Goal: Information Seeking & Learning: Get advice/opinions

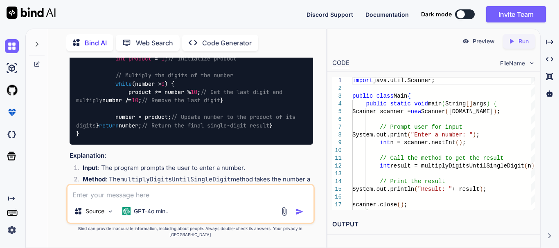
scroll to position [3469, 0]
drag, startPoint x: 97, startPoint y: 118, endPoint x: 227, endPoint y: 116, distance: 130.9
click at [227, 116] on div "import java.util.Scanner; public class Main { public static void main (String[]…" at bounding box center [191, 54] width 243 height 180
drag, startPoint x: 101, startPoint y: 128, endPoint x: 187, endPoint y: 118, distance: 87.3
click at [187, 118] on code "import java.util.Scanner; public class Main { public static void main (String[]…" at bounding box center [187, 54] width 223 height 167
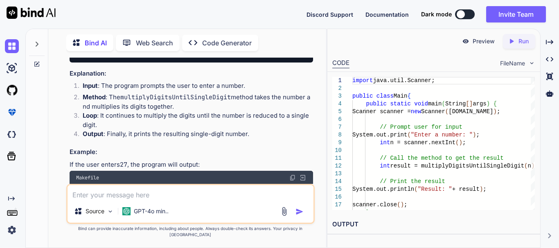
scroll to position [3509, 0]
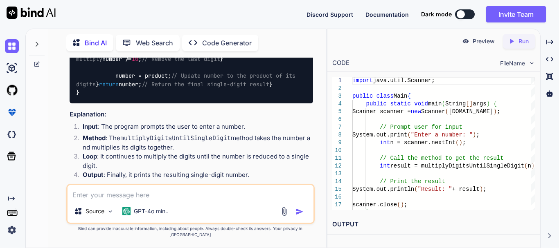
drag, startPoint x: 104, startPoint y: 110, endPoint x: 263, endPoint y: 110, distance: 158.3
click at [263, 103] on div "import java.util.Scanner; public class Main { public static void main (String[]…" at bounding box center [191, 14] width 243 height 180
click at [161, 103] on div "import java.util.Scanner; public class Main { public static void main (String[]…" at bounding box center [191, 14] width 243 height 180
drag, startPoint x: 267, startPoint y: 107, endPoint x: 151, endPoint y: 108, distance: 116.2
click at [151, 103] on div "import java.util.Scanner; public class Main { public static void main (String[]…" at bounding box center [191, 14] width 243 height 180
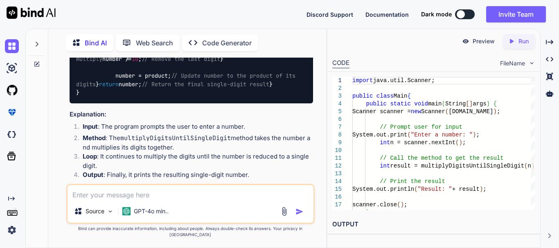
drag, startPoint x: 134, startPoint y: 137, endPoint x: 241, endPoint y: 134, distance: 107.2
click at [241, 103] on div "import java.util.Scanner; public class Main { public static void main (String[]…" at bounding box center [191, 14] width 243 height 180
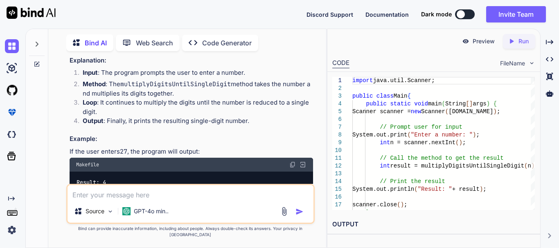
scroll to position [3550, 0]
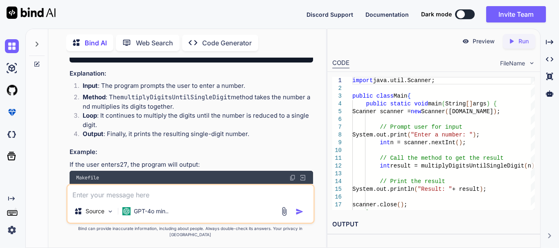
drag, startPoint x: 161, startPoint y: 113, endPoint x: 99, endPoint y: 109, distance: 62.7
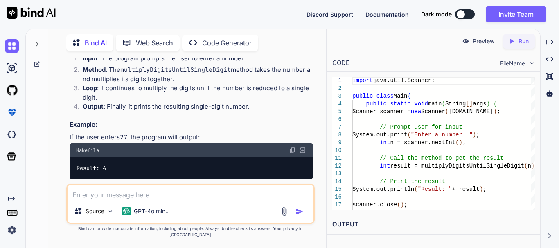
scroll to position [3591, 0]
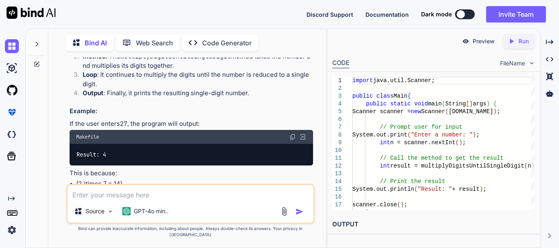
drag, startPoint x: 92, startPoint y: 85, endPoint x: 81, endPoint y: 72, distance: 17.1
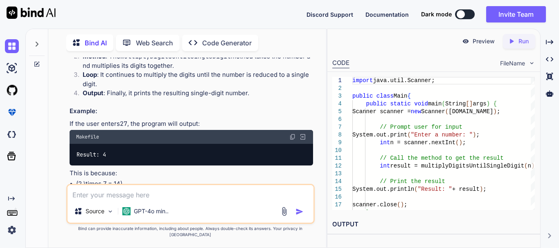
drag, startPoint x: 90, startPoint y: 95, endPoint x: 281, endPoint y: 98, distance: 191.4
drag, startPoint x: 104, startPoint y: 103, endPoint x: 157, endPoint y: 103, distance: 52.8
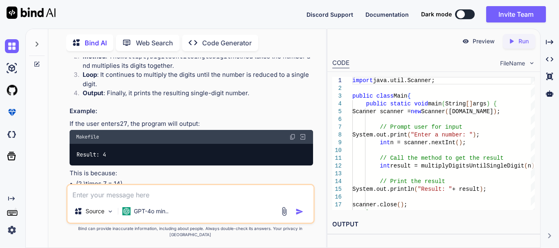
drag, startPoint x: 169, startPoint y: 102, endPoint x: 124, endPoint y: 103, distance: 45.0
drag, startPoint x: 169, startPoint y: 103, endPoint x: 116, endPoint y: 103, distance: 53.2
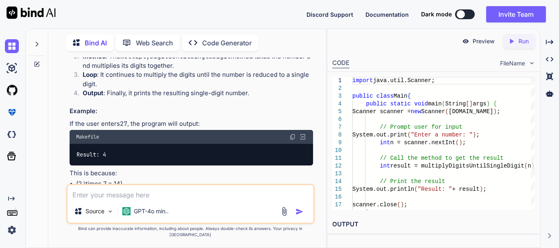
drag, startPoint x: 187, startPoint y: 102, endPoint x: 309, endPoint y: 101, distance: 122.7
drag, startPoint x: 117, startPoint y: 119, endPoint x: 274, endPoint y: 119, distance: 157.1
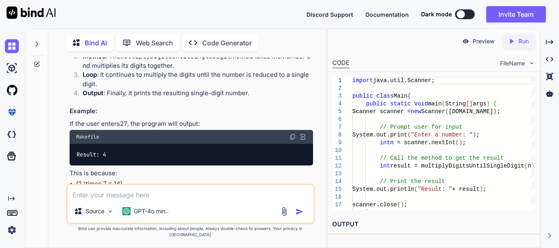
drag, startPoint x: 117, startPoint y: 137, endPoint x: 240, endPoint y: 133, distance: 123.2
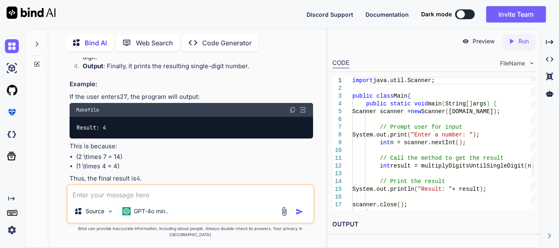
scroll to position [3632, 0]
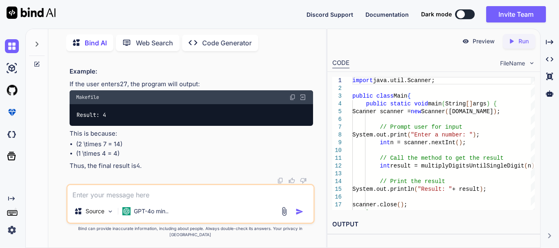
drag, startPoint x: 116, startPoint y: 106, endPoint x: 165, endPoint y: 106, distance: 49.5
drag, startPoint x: 126, startPoint y: 111, endPoint x: 301, endPoint y: 118, distance: 175.2
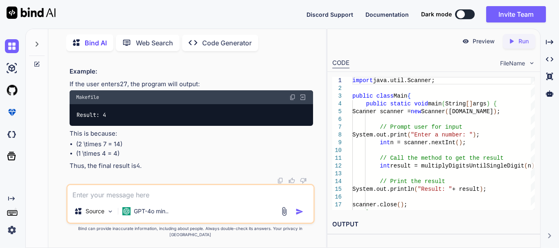
drag, startPoint x: 187, startPoint y: 129, endPoint x: 276, endPoint y: 129, distance: 89.6
drag, startPoint x: 293, startPoint y: 111, endPoint x: 199, endPoint y: 117, distance: 94.7
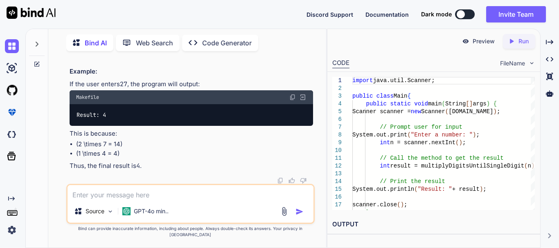
drag, startPoint x: 186, startPoint y: 128, endPoint x: 323, endPoint y: 128, distance: 137.0
click at [323, 128] on div "You Create test cases for "Create API for get all the company employee data & G…" at bounding box center [190, 153] width 271 height 190
drag, startPoint x: 115, startPoint y: 157, endPoint x: 175, endPoint y: 156, distance: 60.5
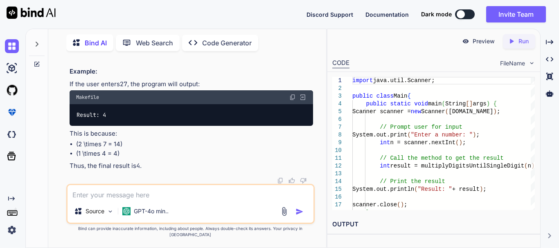
drag, startPoint x: 191, startPoint y: 155, endPoint x: 303, endPoint y: 154, distance: 111.7
drag, startPoint x: 218, startPoint y: 112, endPoint x: 316, endPoint y: 115, distance: 98.2
click at [316, 115] on div "You Create test cases for "Create API for get all the company employee data & G…" at bounding box center [190, 153] width 271 height 190
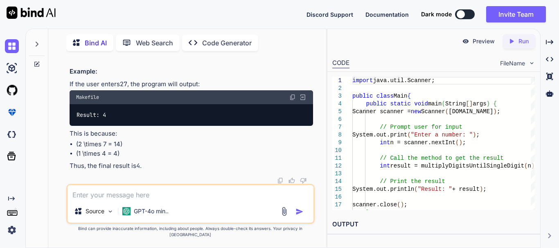
drag, startPoint x: 218, startPoint y: 113, endPoint x: 299, endPoint y: 117, distance: 81.1
drag, startPoint x: 186, startPoint y: 130, endPoint x: 218, endPoint y: 148, distance: 36.1
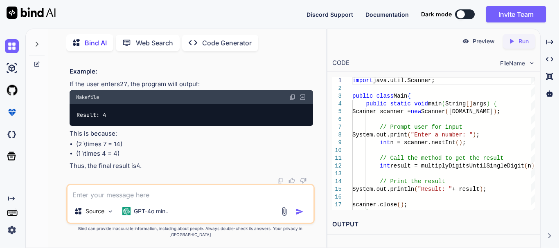
drag, startPoint x: 172, startPoint y: 154, endPoint x: 143, endPoint y: 155, distance: 29.1
drag, startPoint x: 139, startPoint y: 153, endPoint x: 116, endPoint y: 155, distance: 23.4
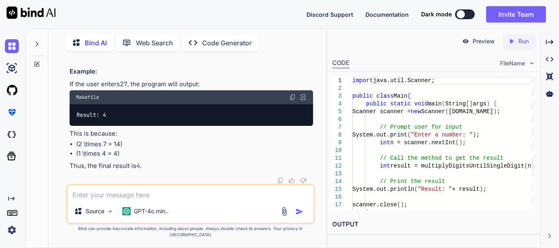
drag, startPoint x: 169, startPoint y: 105, endPoint x: 267, endPoint y: 105, distance: 98.2
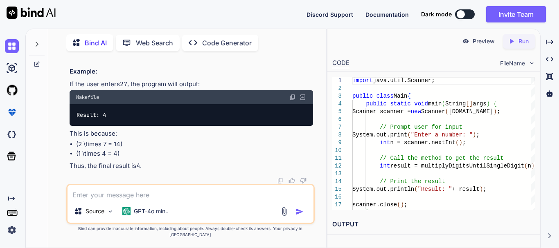
click at [103, 199] on textarea at bounding box center [190, 192] width 246 height 15
click at [154, 200] on textarea "is any simplest way" at bounding box center [190, 192] width 246 height 15
type textarea "is any simplest way to write the same program?"
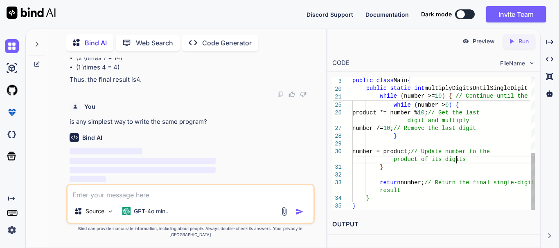
scroll to position [0, 0]
drag, startPoint x: 455, startPoint y: 161, endPoint x: 417, endPoint y: 162, distance: 38.1
click at [417, 162] on div "number is a single digit int product = 1 ; // Initialize product // Multiply th…" at bounding box center [443, 54] width 182 height 311
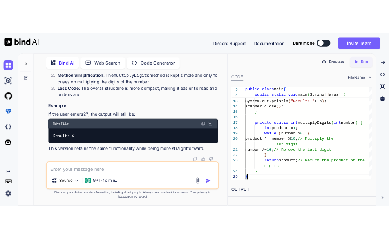
scroll to position [4190, 0]
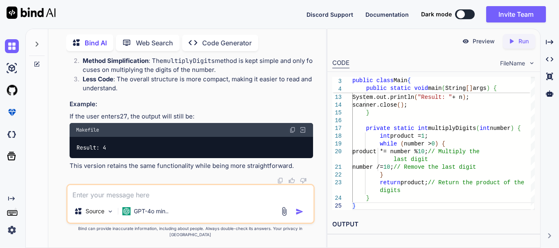
drag, startPoint x: 167, startPoint y: 101, endPoint x: 98, endPoint y: 103, distance: 69.2
drag, startPoint x: 103, startPoint y: 110, endPoint x: 169, endPoint y: 111, distance: 65.9
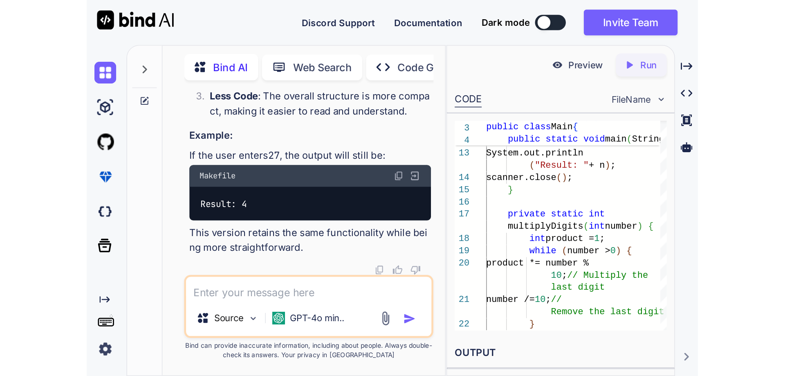
scroll to position [3761, 0]
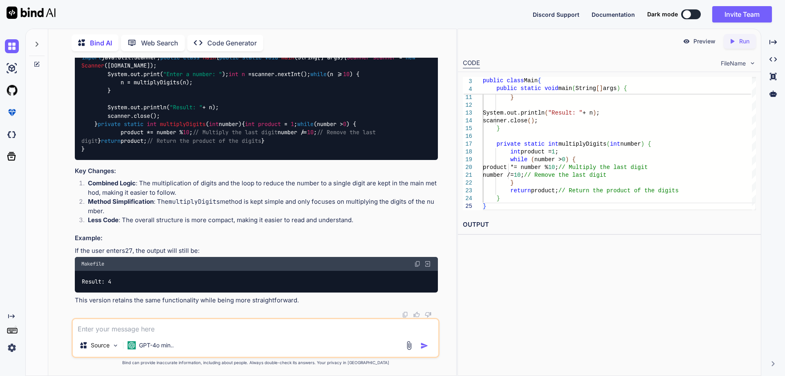
click at [234, 160] on div "import java.util.Scanner; public class Main { public static void main (String[]…" at bounding box center [256, 103] width 363 height 113
click at [416, 43] on img at bounding box center [417, 39] width 7 height 7
click at [169, 328] on textarea at bounding box center [256, 326] width 366 height 15
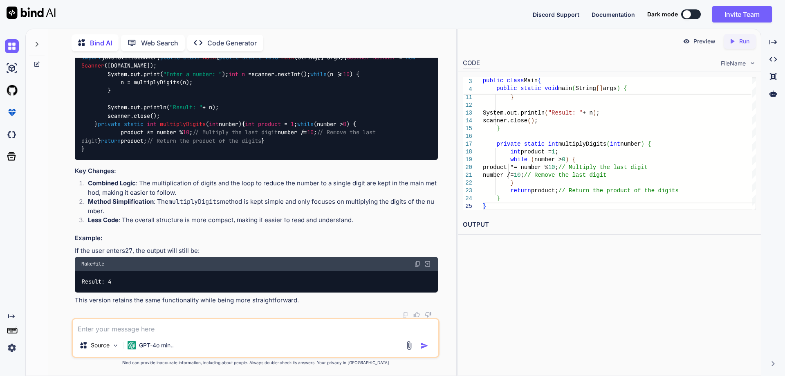
click at [139, 325] on textarea at bounding box center [256, 326] width 366 height 15
type textarea "f"
type textarea "other way"
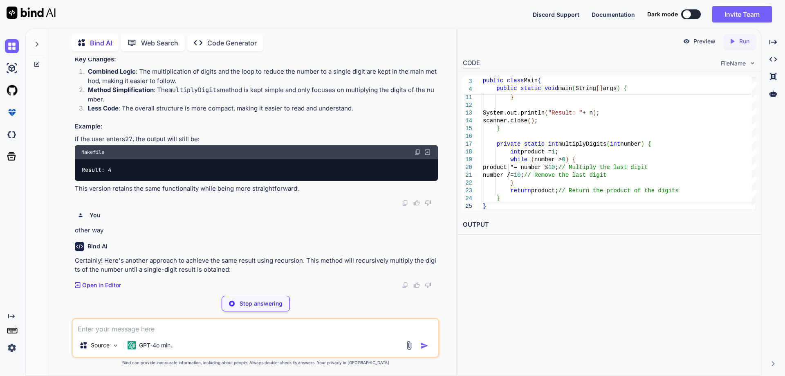
scroll to position [3886, 0]
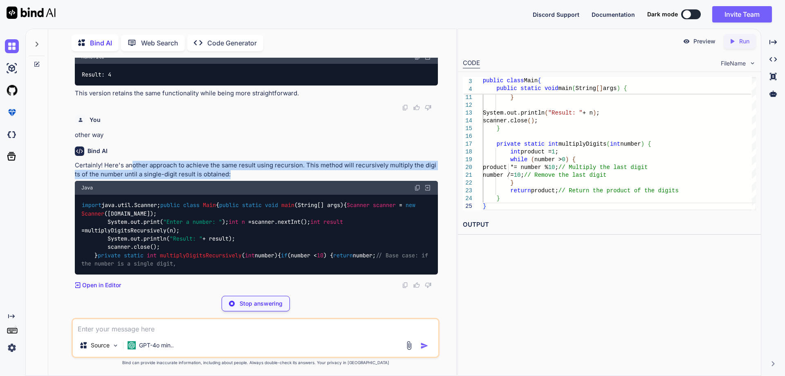
drag, startPoint x: 131, startPoint y: 263, endPoint x: 246, endPoint y: 265, distance: 114.6
click at [246, 179] on p "Certainly! Here's another approach to achieve the same result using recursion. …" at bounding box center [256, 170] width 363 height 18
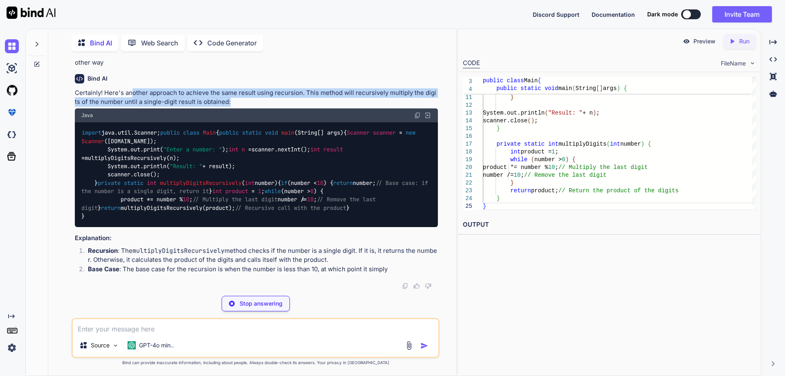
scroll to position [4087, 0]
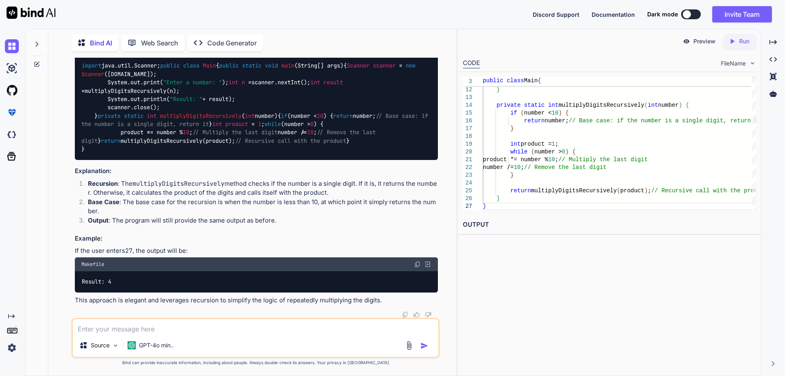
click at [225, 160] on div "import java.util.Scanner; public class Main { public static void main (String[]…" at bounding box center [256, 107] width 363 height 105
drag, startPoint x: 291, startPoint y: 226, endPoint x: 369, endPoint y: 234, distance: 78.9
click at [369, 160] on div "import java.util.Scanner; public class Main { public static void main (String[]…" at bounding box center [256, 107] width 363 height 105
click at [150, 160] on div "import java.util.Scanner; public class Main { public static void main (String[]…" at bounding box center [256, 107] width 363 height 105
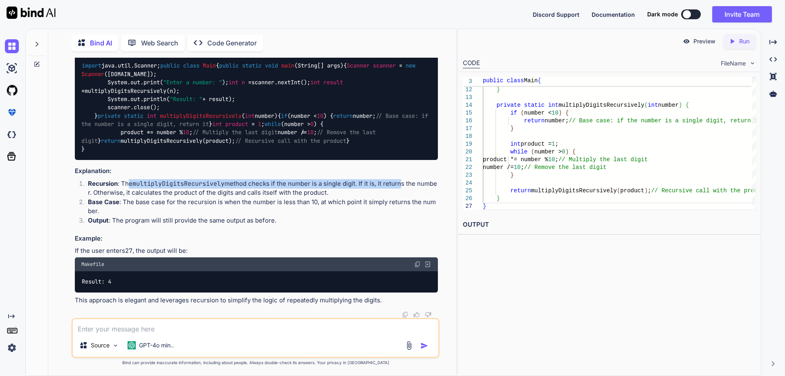
drag, startPoint x: 131, startPoint y: 227, endPoint x: 401, endPoint y: 224, distance: 269.6
click at [401, 198] on li "Recursion : The multiplyDigitsRecursively method checks if the number is a sing…" at bounding box center [259, 188] width 357 height 18
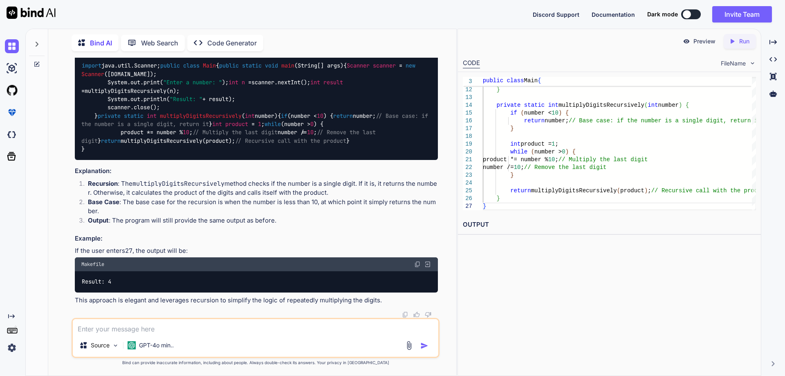
click at [334, 198] on li "Recursion : The multiplyDigitsRecursively method checks if the number is a sing…" at bounding box center [259, 188] width 357 height 18
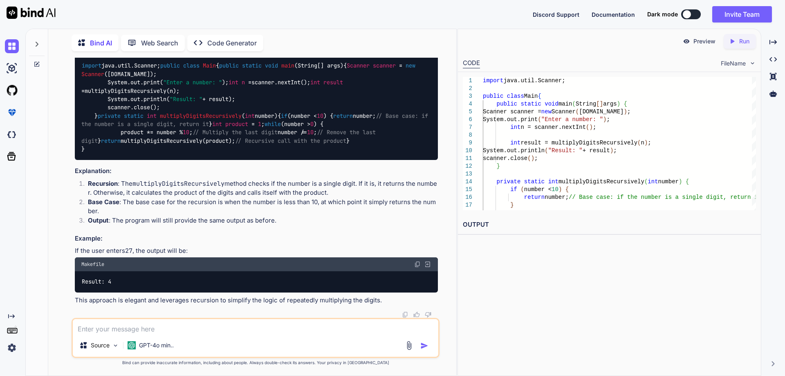
scroll to position [4168, 0]
drag, startPoint x: 124, startPoint y: 145, endPoint x: 167, endPoint y: 144, distance: 43.0
click at [167, 144] on code "import java.util.Scanner; public class Main { public static void main (String[]…" at bounding box center [256, 107] width 350 height 92
drag, startPoint x: 107, startPoint y: 169, endPoint x: 165, endPoint y: 168, distance: 58.1
click at [165, 160] on div "import java.util.Scanner; public class Main { public static void main (String[]…" at bounding box center [256, 107] width 363 height 105
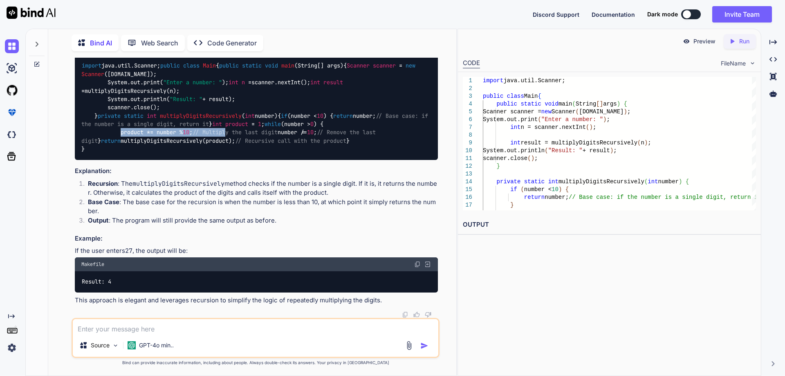
drag, startPoint x: 124, startPoint y: 185, endPoint x: 235, endPoint y: 184, distance: 110.9
click at [235, 153] on code "import java.util.Scanner; public class Main { public static void main (String[]…" at bounding box center [256, 107] width 350 height 92
click at [311, 160] on div "import java.util.Scanner; public class Main { public static void main (String[]…" at bounding box center [256, 107] width 363 height 105
drag, startPoint x: 303, startPoint y: 186, endPoint x: 278, endPoint y: 183, distance: 25.1
click at [278, 160] on div "import java.util.Scanner; public class Main { public static void main (String[]…" at bounding box center [256, 107] width 363 height 105
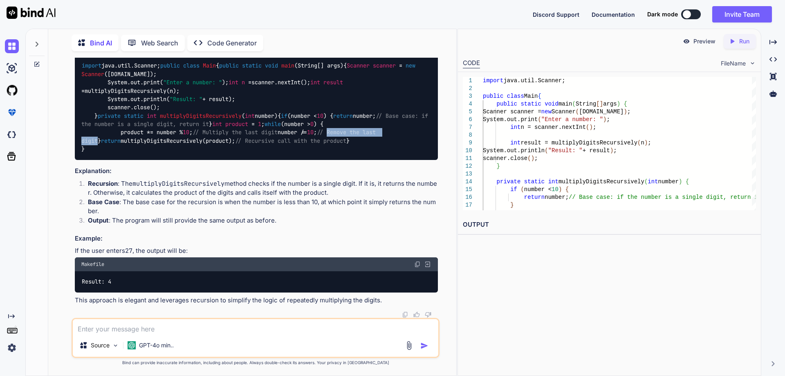
drag, startPoint x: 238, startPoint y: 192, endPoint x: 177, endPoint y: 194, distance: 61.8
click at [177, 160] on div "import java.util.Scanner; public class Main { public static void main (String[]…" at bounding box center [256, 107] width 363 height 105
drag, startPoint x: 198, startPoint y: 218, endPoint x: 293, endPoint y: 217, distance: 95.7
click at [293, 153] on code "import java.util.Scanner; public class Main { public static void main (String[]…" at bounding box center [256, 107] width 350 height 92
click at [282, 160] on div "import java.util.Scanner; public class Main { public static void main (String[]…" at bounding box center [256, 107] width 363 height 105
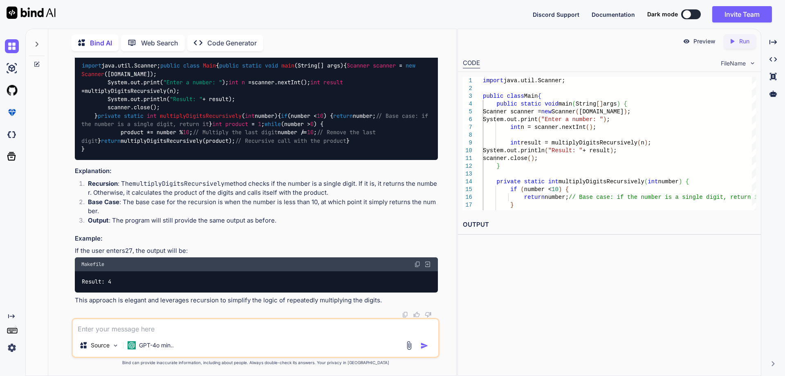
drag, startPoint x: 285, startPoint y: 221, endPoint x: 379, endPoint y: 223, distance: 93.7
click at [379, 160] on div "import java.util.Scanner; public class Main { public static void main (String[]…" at bounding box center [256, 107] width 363 height 105
click at [355, 160] on div "import java.util.Scanner; public class Main { public static void main (String[]…" at bounding box center [256, 107] width 363 height 105
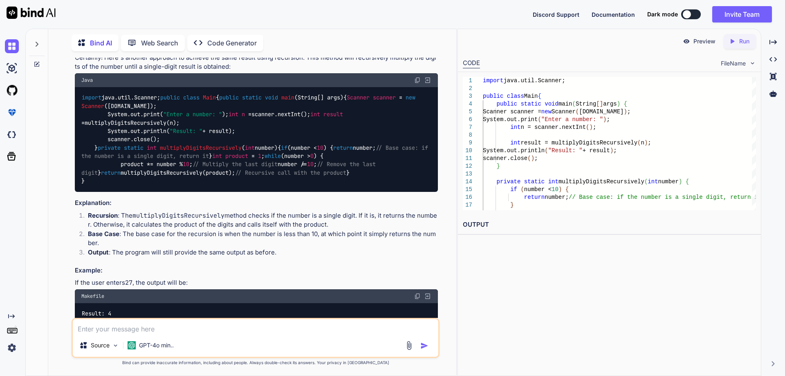
scroll to position [3759, 0]
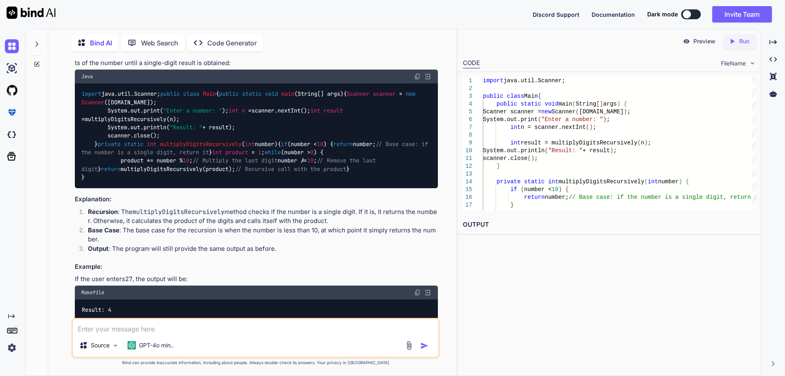
drag, startPoint x: 106, startPoint y: 209, endPoint x: 197, endPoint y: 209, distance: 91.6
drag, startPoint x: 161, startPoint y: 218, endPoint x: 389, endPoint y: 220, distance: 228.2
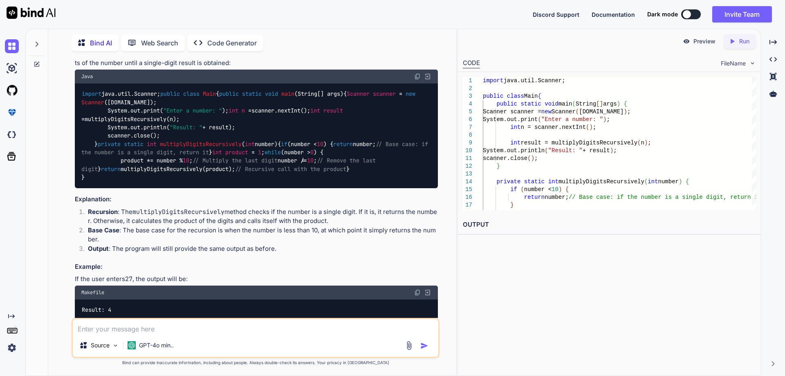
drag, startPoint x: 131, startPoint y: 236, endPoint x: 229, endPoint y: 236, distance: 98.2
drag, startPoint x: 267, startPoint y: 236, endPoint x: 348, endPoint y: 236, distance: 80.6
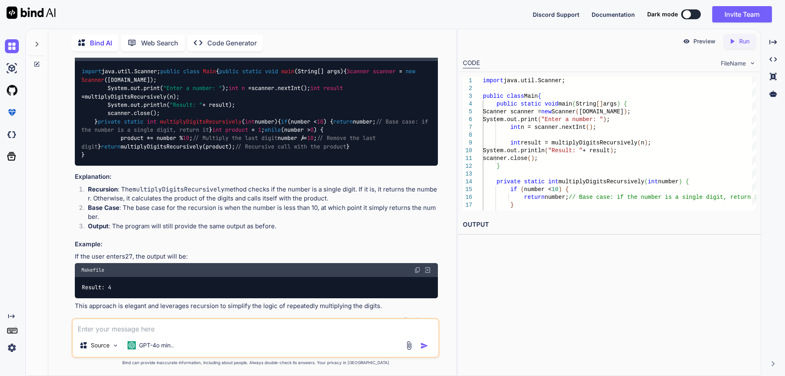
scroll to position [3800, 0]
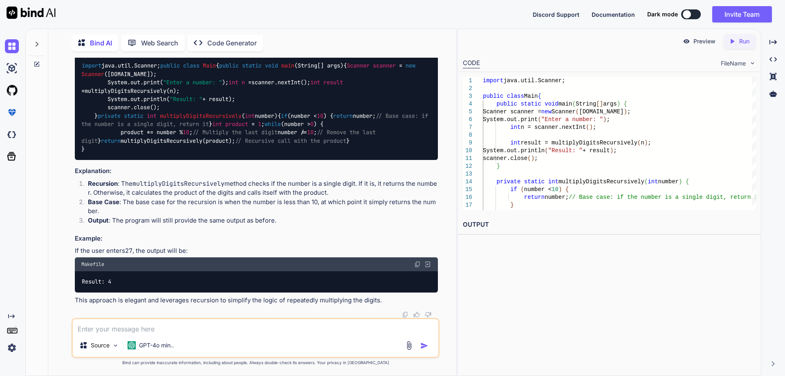
drag, startPoint x: 74, startPoint y: 225, endPoint x: 209, endPoint y: 225, distance: 134.6
click at [209, 225] on div "You Create test cases for "Create API for get all the company employee data & G…" at bounding box center [256, 188] width 366 height 260
drag, startPoint x: 81, startPoint y: 196, endPoint x: 303, endPoint y: 194, distance: 221.7
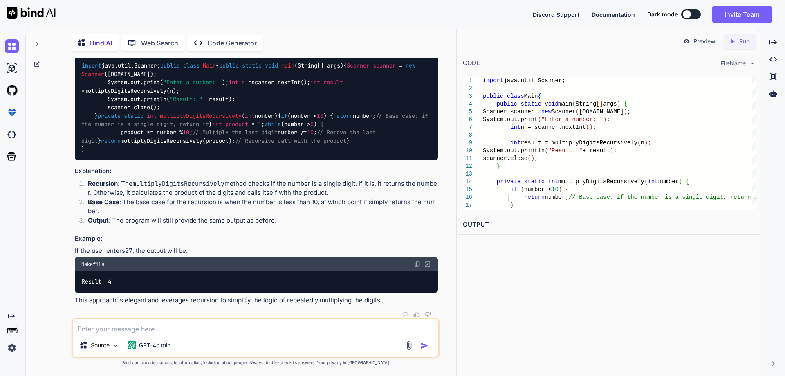
drag, startPoint x: 74, startPoint y: 182, endPoint x: 374, endPoint y: 196, distance: 300.1
click at [374, 196] on div "You Create test cases for "Create API for get all the company employee data & G…" at bounding box center [256, 188] width 366 height 260
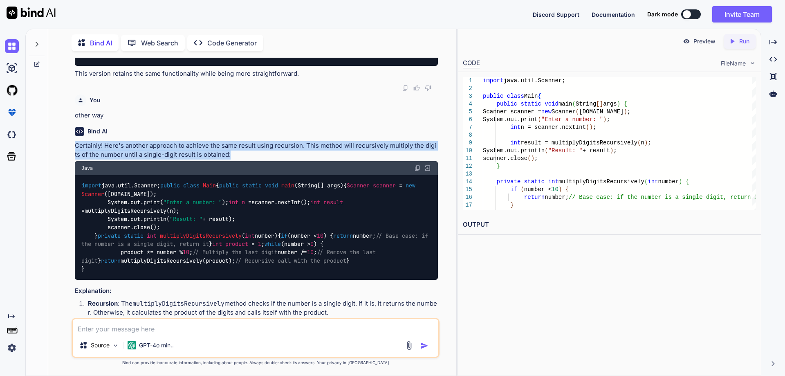
scroll to position [3637, 0]
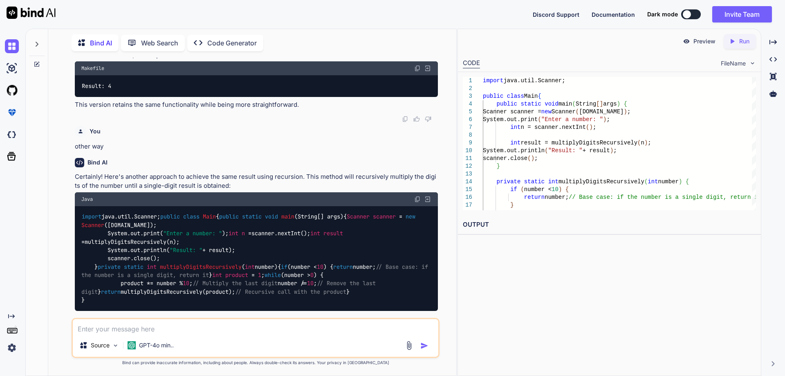
drag, startPoint x: 108, startPoint y: 152, endPoint x: 161, endPoint y: 186, distance: 62.7
drag, startPoint x: 80, startPoint y: 85, endPoint x: 153, endPoint y: 288, distance: 214.6
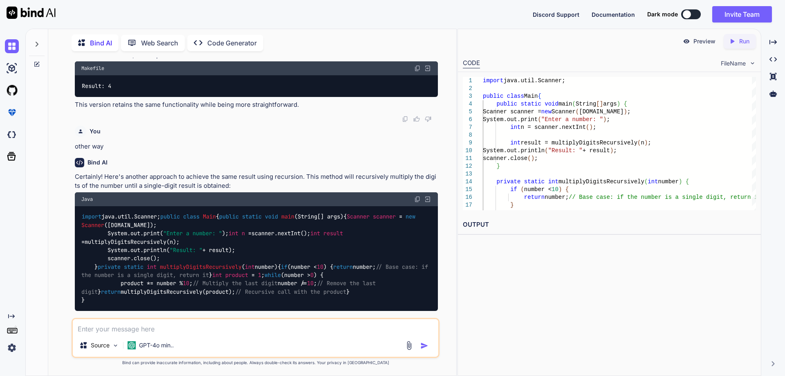
copy code "import java.util.Scanner; public class Main { public static void main (String[]…"
click at [136, 333] on textarea at bounding box center [256, 326] width 366 height 15
paste textarea "import java.util.Scanner; public class Main { public static void main(String[] …"
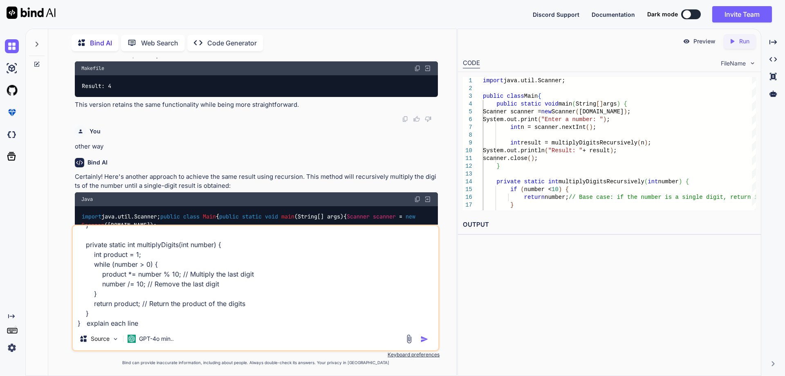
type textarea "import java.util.Scanner; public class Main { public static void main(String[] …"
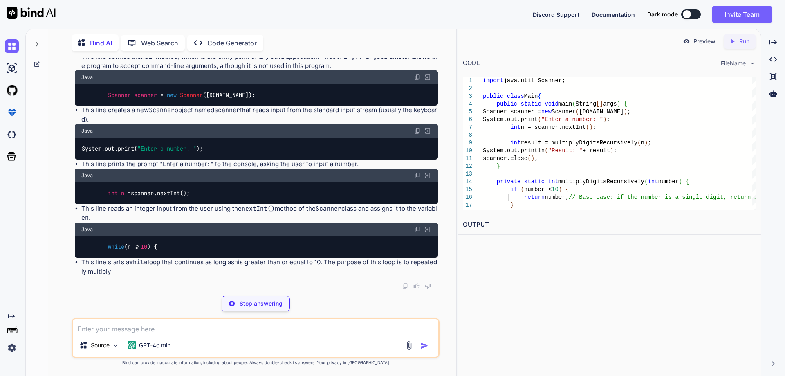
scroll to position [4751, 0]
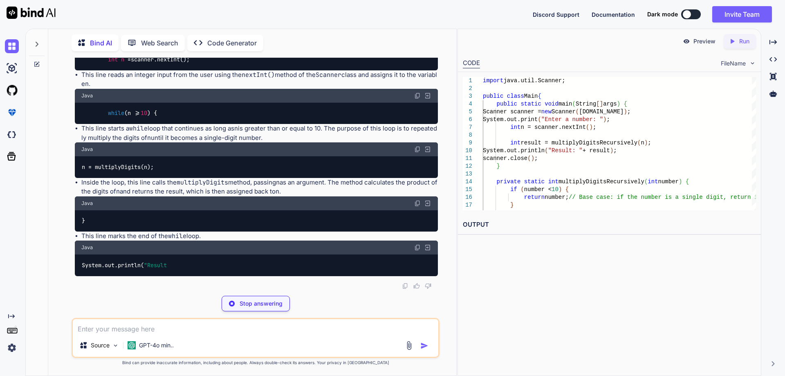
drag, startPoint x: 103, startPoint y: 149, endPoint x: 248, endPoint y: 153, distance: 144.9
click at [248, 25] on div "System.out.print( "Enter a number: " );" at bounding box center [256, 14] width 363 height 21
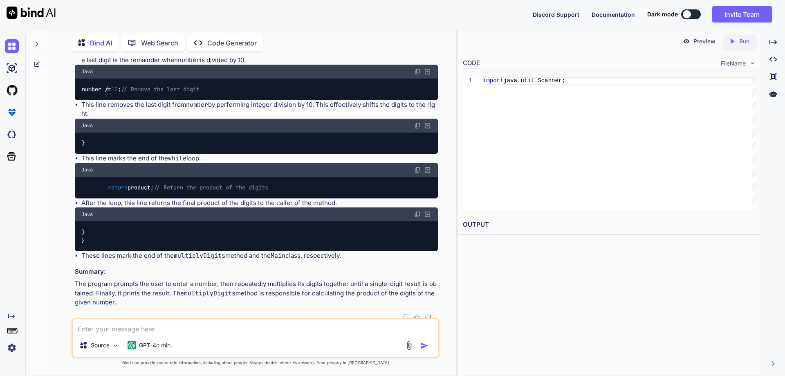
scroll to position [4956, 0]
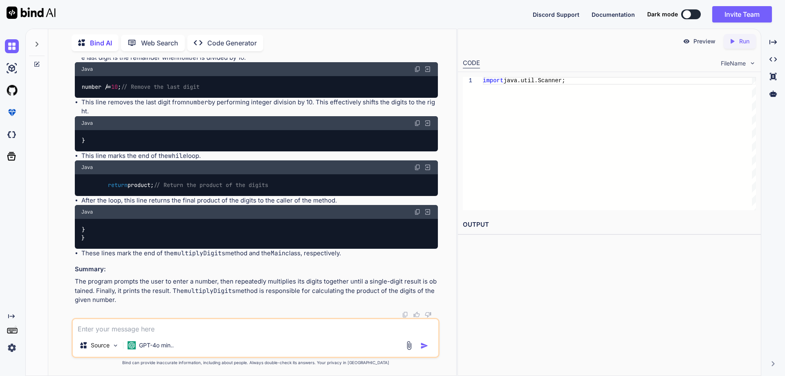
drag, startPoint x: 109, startPoint y: 150, endPoint x: 127, endPoint y: 152, distance: 18.1
drag, startPoint x: 85, startPoint y: 166, endPoint x: 205, endPoint y: 167, distance: 119.0
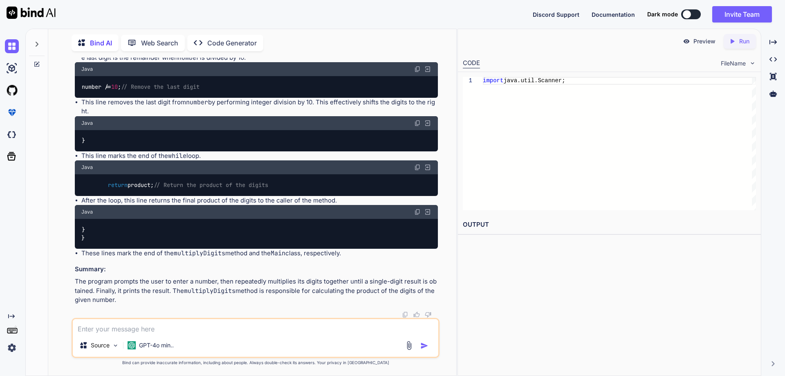
scroll to position [4997, 0]
drag, startPoint x: 230, startPoint y: 155, endPoint x: 92, endPoint y: 155, distance: 137.8
drag, startPoint x: 87, startPoint y: 169, endPoint x: 131, endPoint y: 172, distance: 44.7
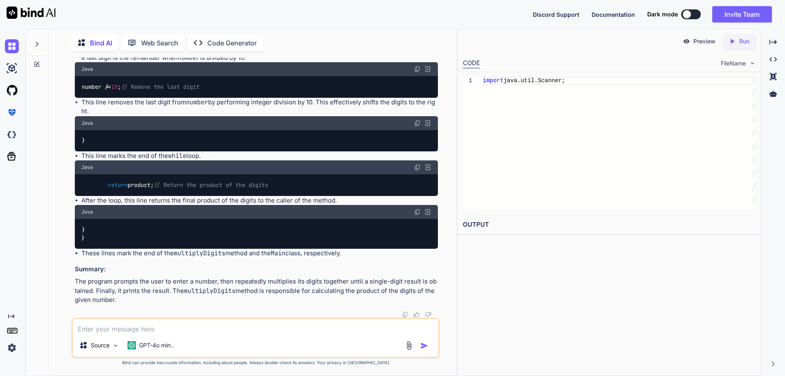
drag, startPoint x: 140, startPoint y: 169, endPoint x: 404, endPoint y: 175, distance: 264.3
drag, startPoint x: 104, startPoint y: 142, endPoint x: 304, endPoint y: 139, distance: 200.5
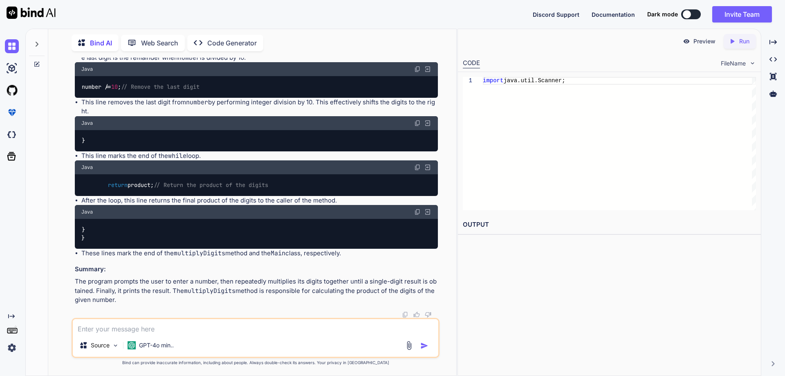
drag, startPoint x: 99, startPoint y: 177, endPoint x: 92, endPoint y: 178, distance: 6.7
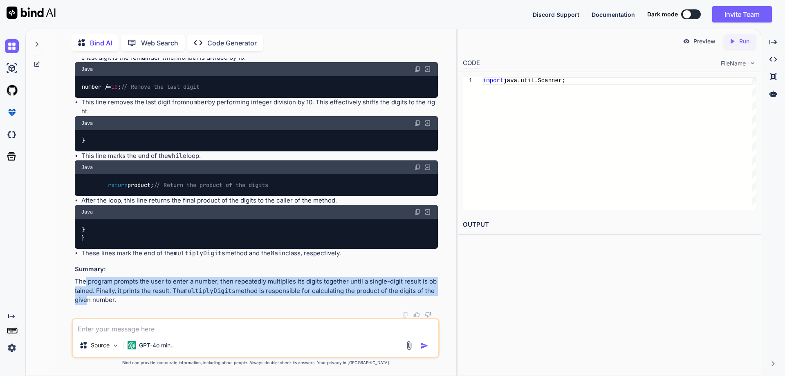
drag, startPoint x: 86, startPoint y: 283, endPoint x: 83, endPoint y: 296, distance: 13.0
click at [83, 296] on p "The program prompts the user to enter a number, then repeatedly multiplies its …" at bounding box center [256, 291] width 363 height 28
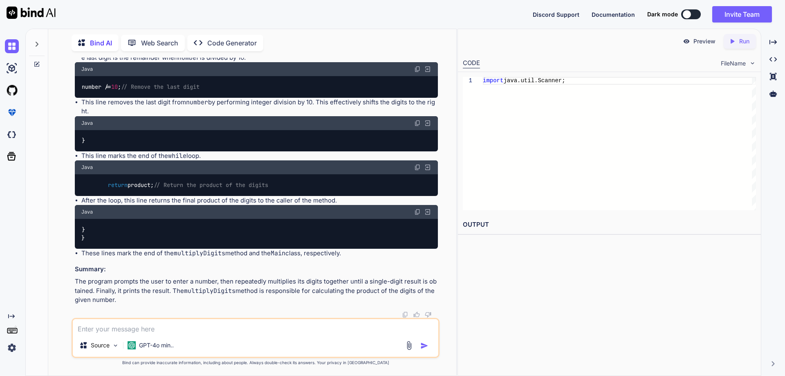
click at [85, 296] on p "The program prompts the user to enter a number, then repeatedly multiplies its …" at bounding box center [256, 291] width 363 height 28
drag, startPoint x: 105, startPoint y: 292, endPoint x: 364, endPoint y: 296, distance: 259.3
click at [364, 296] on p "The program prompts the user to enter a number, then repeatedly multiplies its …" at bounding box center [256, 291] width 363 height 28
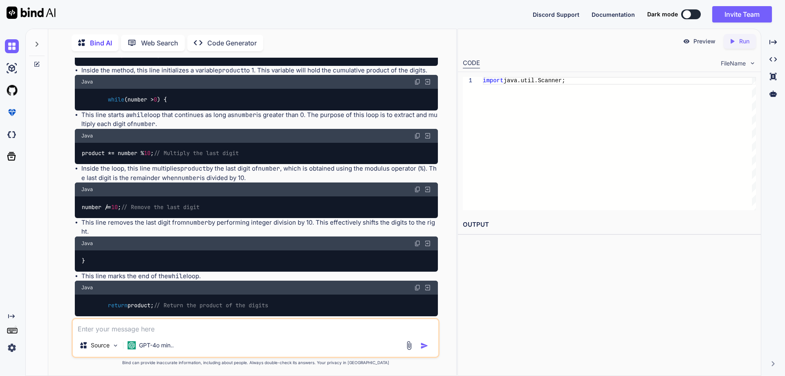
scroll to position [4848, 0]
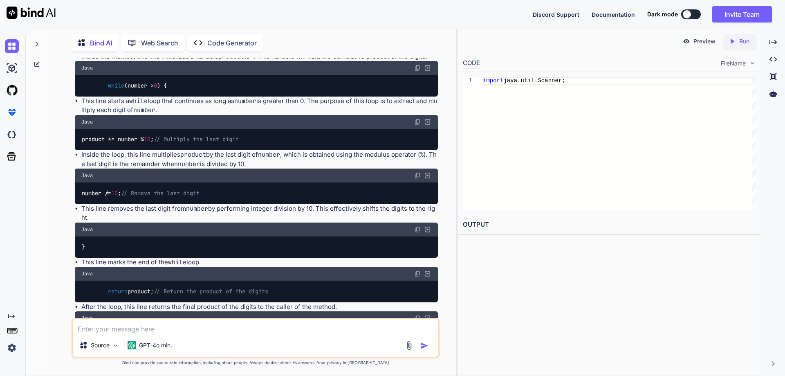
drag, startPoint x: 199, startPoint y: 227, endPoint x: 274, endPoint y: 230, distance: 75.3
drag, startPoint x: 328, startPoint y: 227, endPoint x: 49, endPoint y: 236, distance: 278.3
drag, startPoint x: 335, startPoint y: 218, endPoint x: 335, endPoint y: 227, distance: 9.8
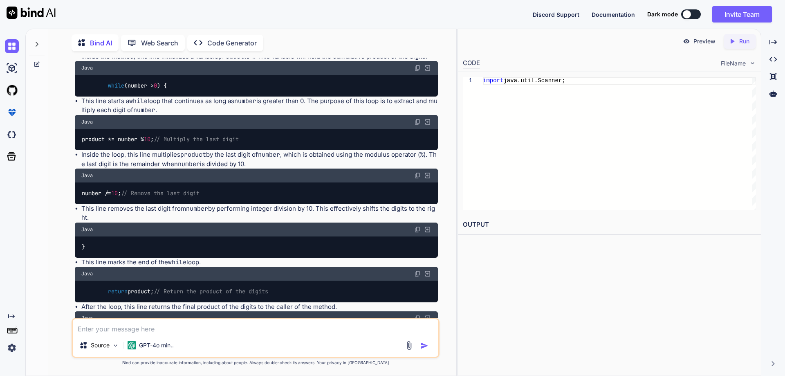
copy li "The method calculates the product of the digits of n and returns the result, wh…"
